Goal: Information Seeking & Learning: Understand process/instructions

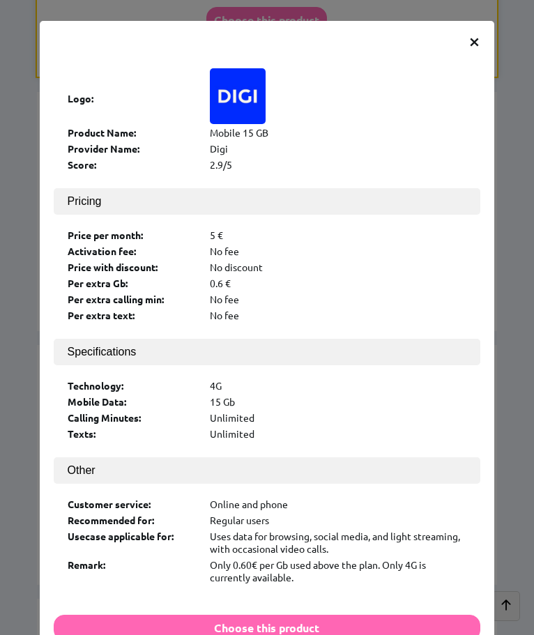
scroll to position [27, 0]
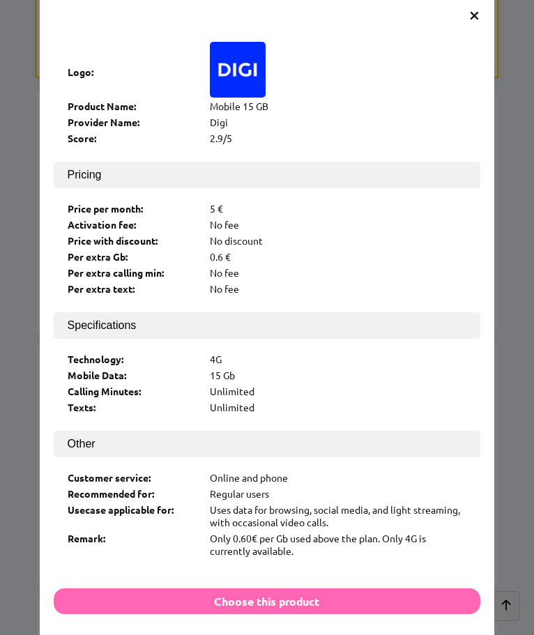
click at [492, 89] on div "× Logo: Product Name: Mobile 15 GB Provider Name: [PERSON_NAME] Score: 2.9/5 Pr…" at bounding box center [267, 317] width 534 height 635
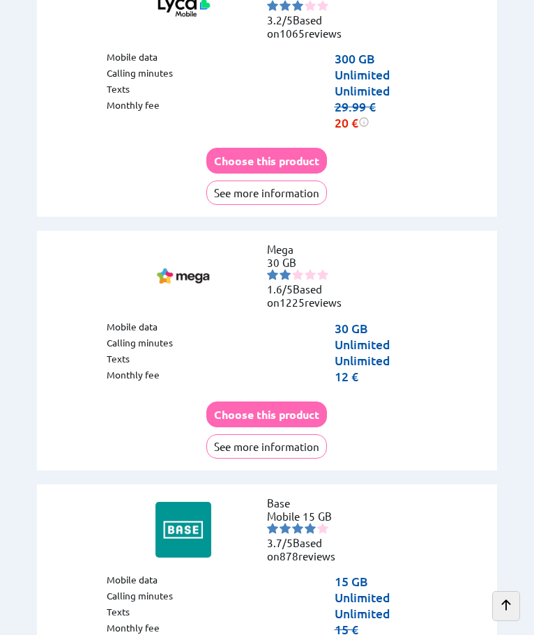
drag, startPoint x: 505, startPoint y: 99, endPoint x: 509, endPoint y: 322, distance: 222.5
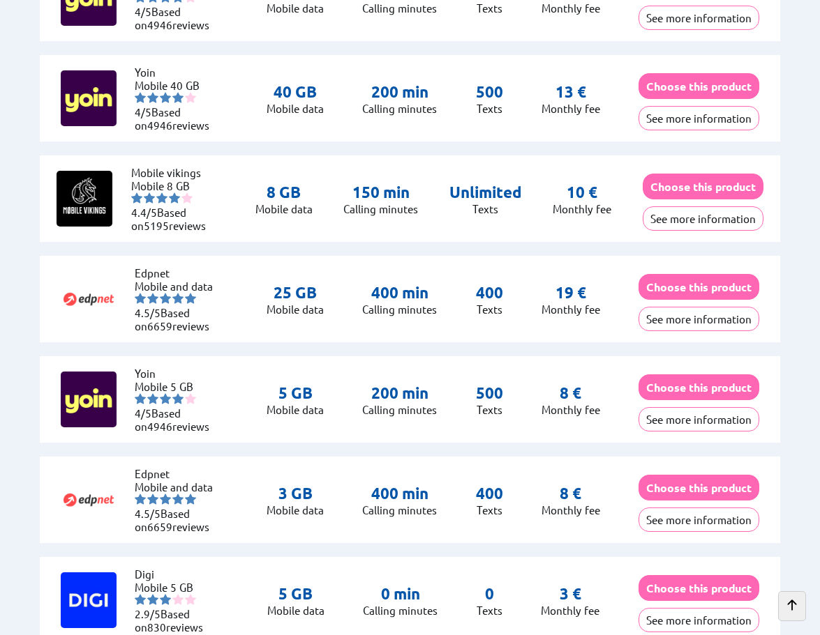
scroll to position [6804, 0]
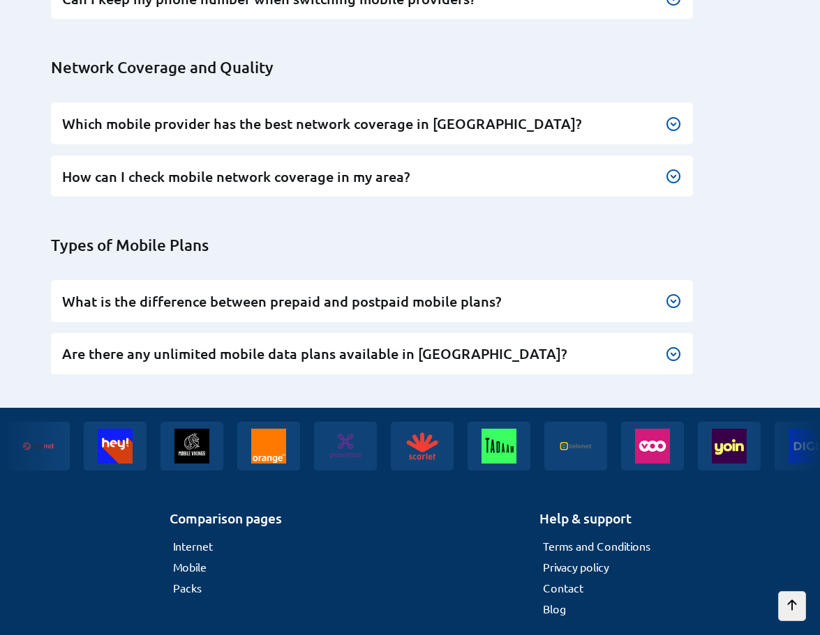
drag, startPoint x: 597, startPoint y: 333, endPoint x: 564, endPoint y: 568, distance: 238.1
click at [534, 539] on ul "Terms and Conditions Privacy policy Contact Blog" at bounding box center [594, 577] width 111 height 77
click at [534, 539] on link "Terms and Conditions" at bounding box center [596, 546] width 107 height 14
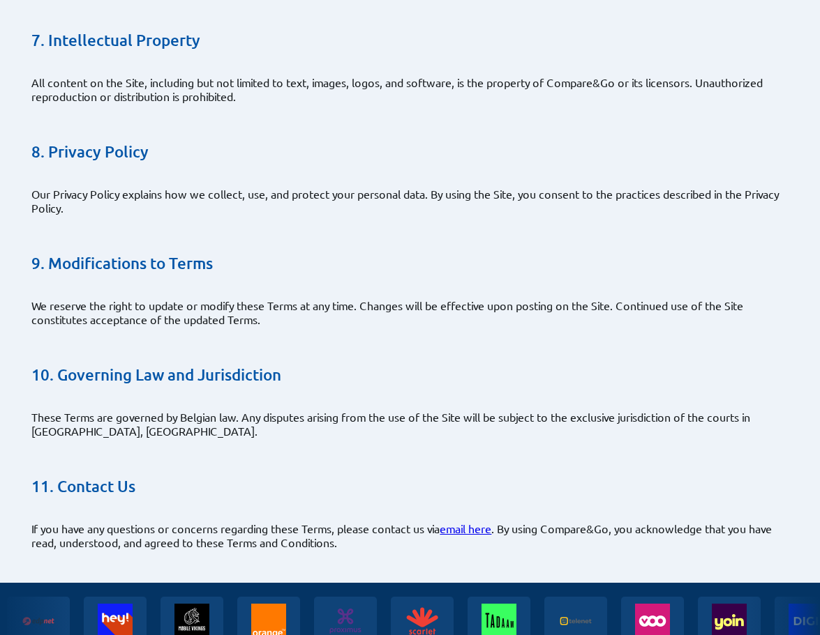
scroll to position [1465, 0]
